Goal: Task Accomplishment & Management: Use online tool/utility

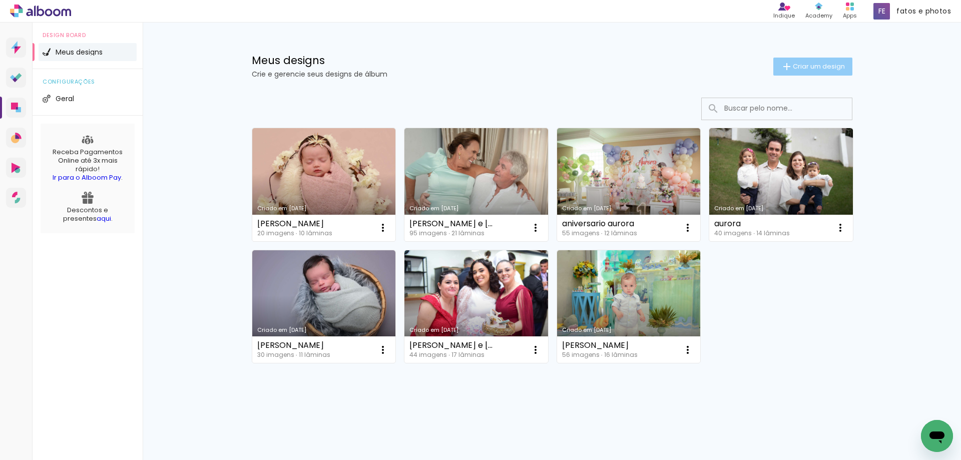
click at [795, 66] on span "Criar um design" at bounding box center [819, 66] width 52 height 7
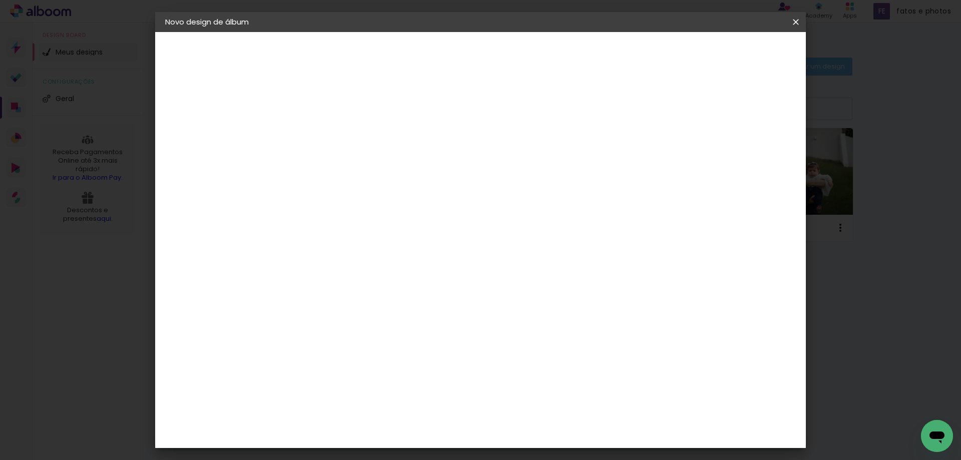
click at [329, 131] on input at bounding box center [329, 135] width 0 height 16
click at [329, 137] on input at bounding box center [329, 135] width 0 height 16
type input "Marthina"
type paper-input "Marthina"
click at [0, 0] on slot "Avançar" at bounding box center [0, 0] width 0 height 0
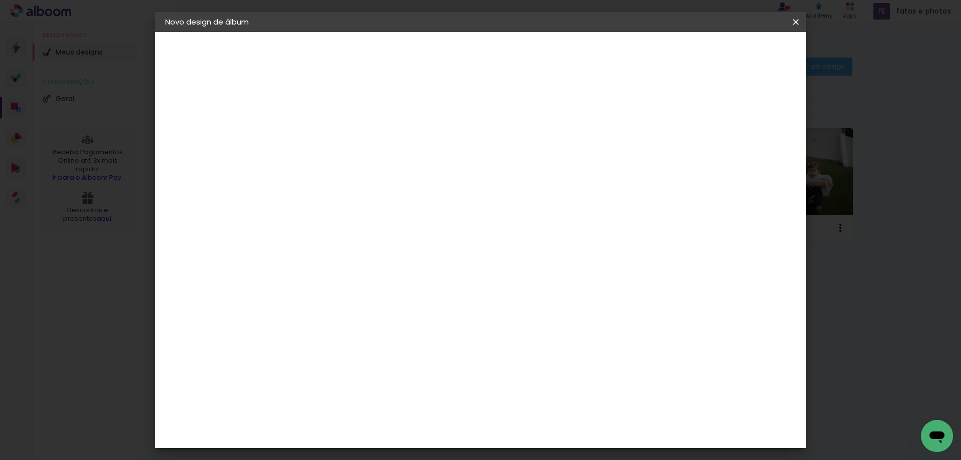
click at [0, 0] on slot "Tamanho Livre" at bounding box center [0, 0] width 0 height 0
click at [0, 0] on slot "Avançar" at bounding box center [0, 0] width 0 height 0
click at [733, 54] on span "Iniciar design" at bounding box center [711, 53] width 46 height 7
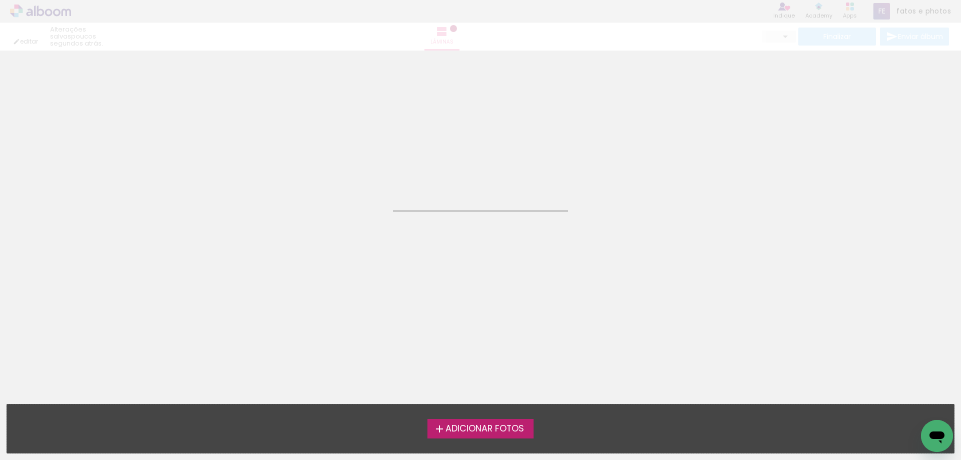
click at [490, 432] on span "Adicionar Fotos" at bounding box center [485, 429] width 79 height 9
click at [0, 0] on input "file" at bounding box center [0, 0] width 0 height 0
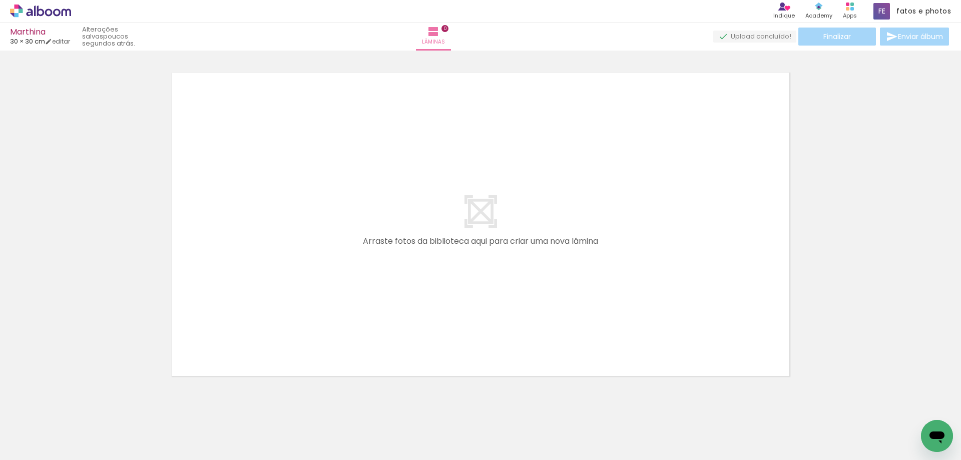
scroll to position [13, 0]
click at [783, 38] on iron-icon at bounding box center [785, 37] width 12 height 12
click at [35, 429] on input "Todas as fotos" at bounding box center [28, 430] width 38 height 9
click at [0, 0] on slot "Não utilizadas" at bounding box center [0, 0] width 0 height 0
type input "Não utilizadas"
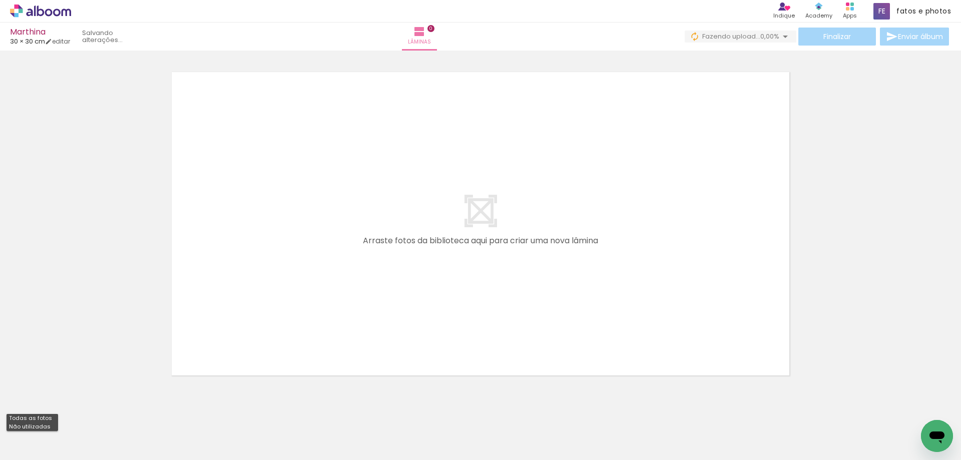
click at [26, 428] on div at bounding box center [33, 427] width 52 height 17
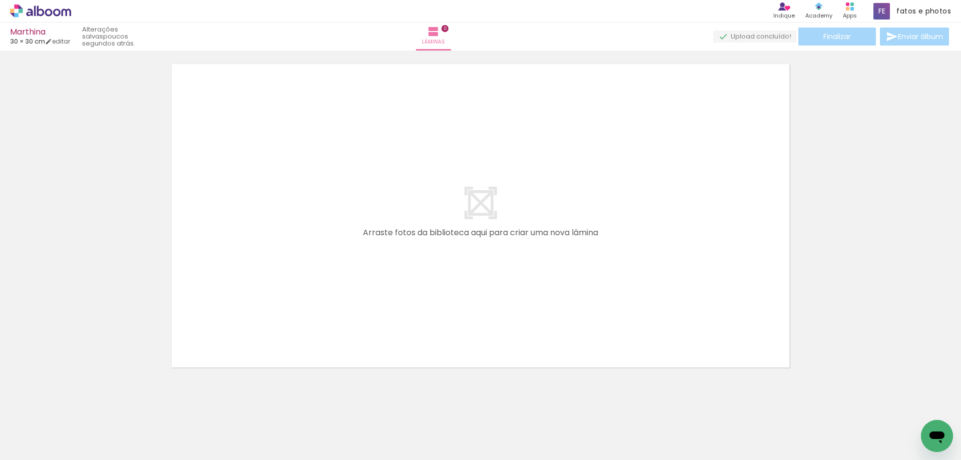
scroll to position [32, 0]
click at [82, 425] on iron-horizontal-list at bounding box center [72, 428] width 20 height 63
click at [82, 428] on iron-horizontal-list at bounding box center [72, 428] width 20 height 63
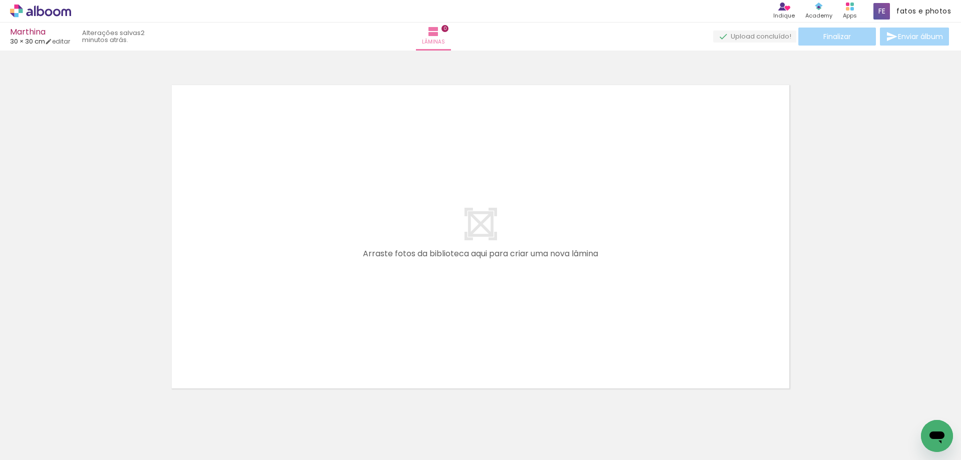
scroll to position [0, 0]
click at [82, 427] on iron-horizontal-list at bounding box center [72, 428] width 20 height 63
click at [763, 35] on quentale-upload-monitor at bounding box center [754, 37] width 83 height 13
click at [761, 41] on quentale-upload-monitor at bounding box center [754, 37] width 83 height 13
